Goal: Task Accomplishment & Management: Manage account settings

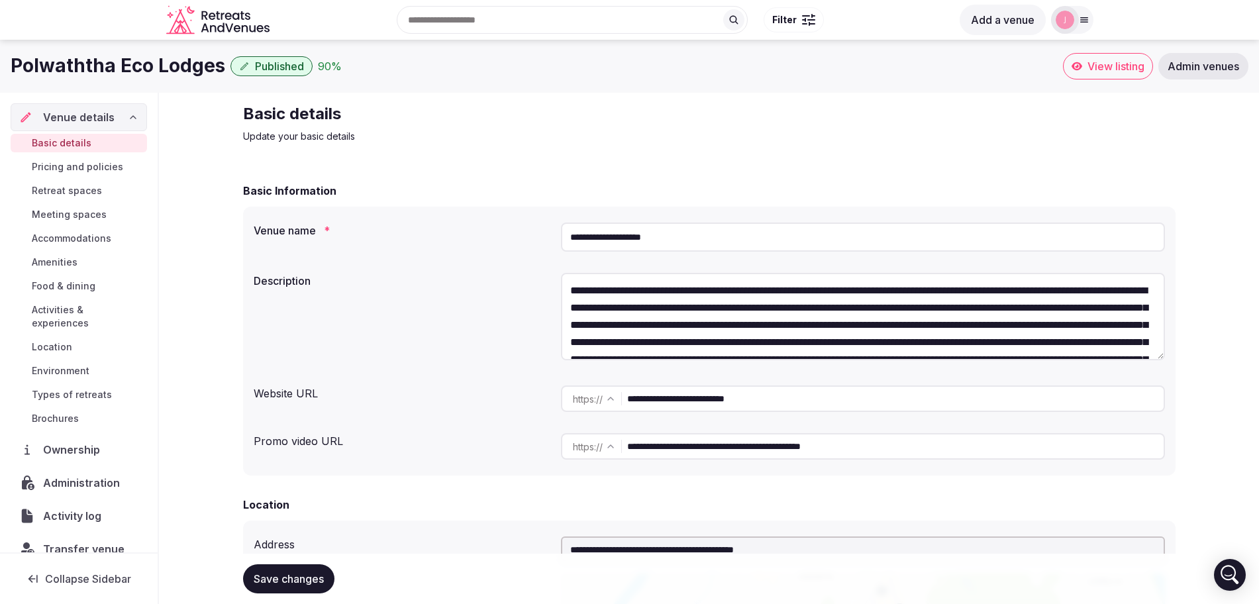
click at [657, 393] on input "**********" at bounding box center [895, 398] width 536 height 26
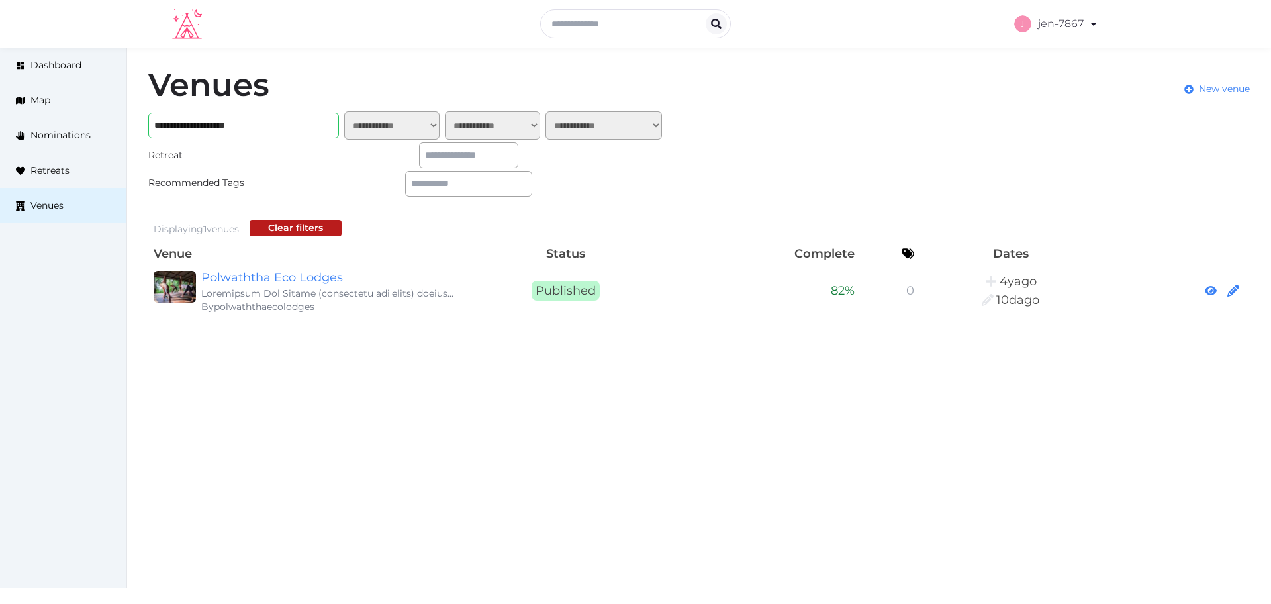
click at [167, 124] on input "**********" at bounding box center [243, 126] width 191 height 26
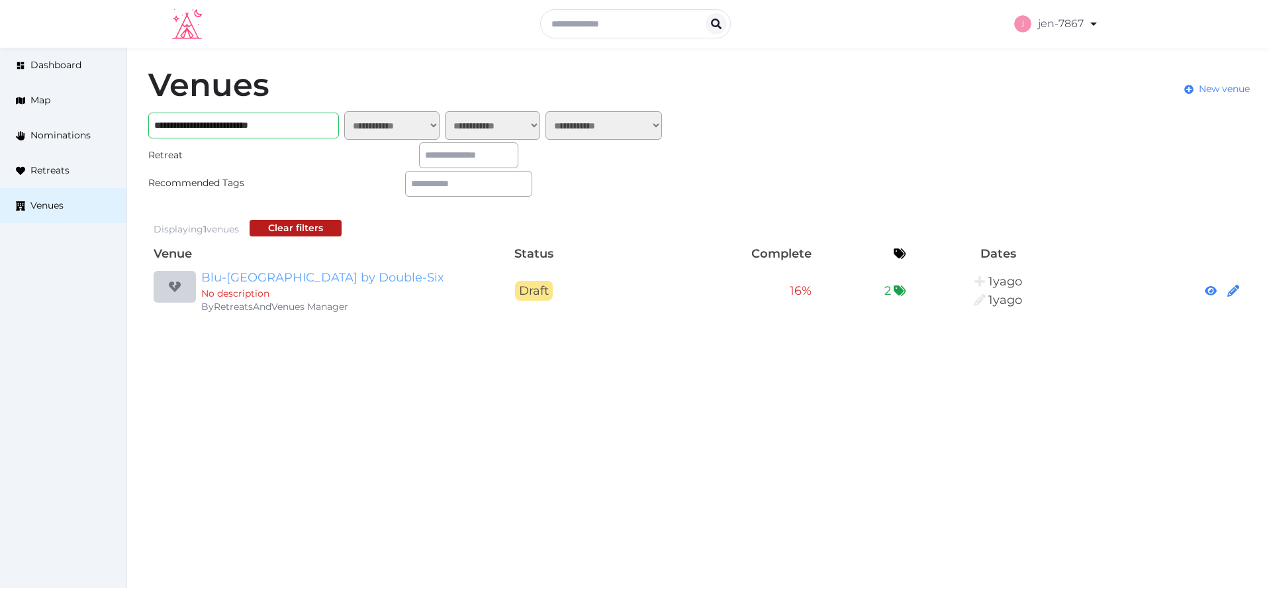
type input "**********"
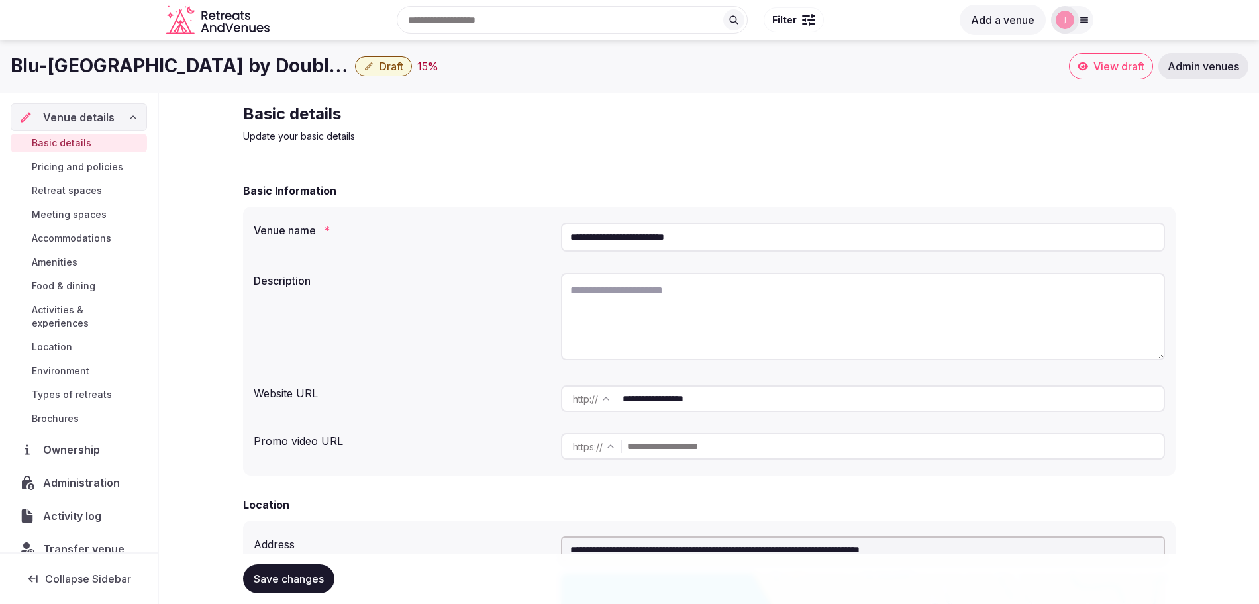
click at [685, 396] on input "**********" at bounding box center [892, 398] width 541 height 26
